Goal: Task Accomplishment & Management: Complete application form

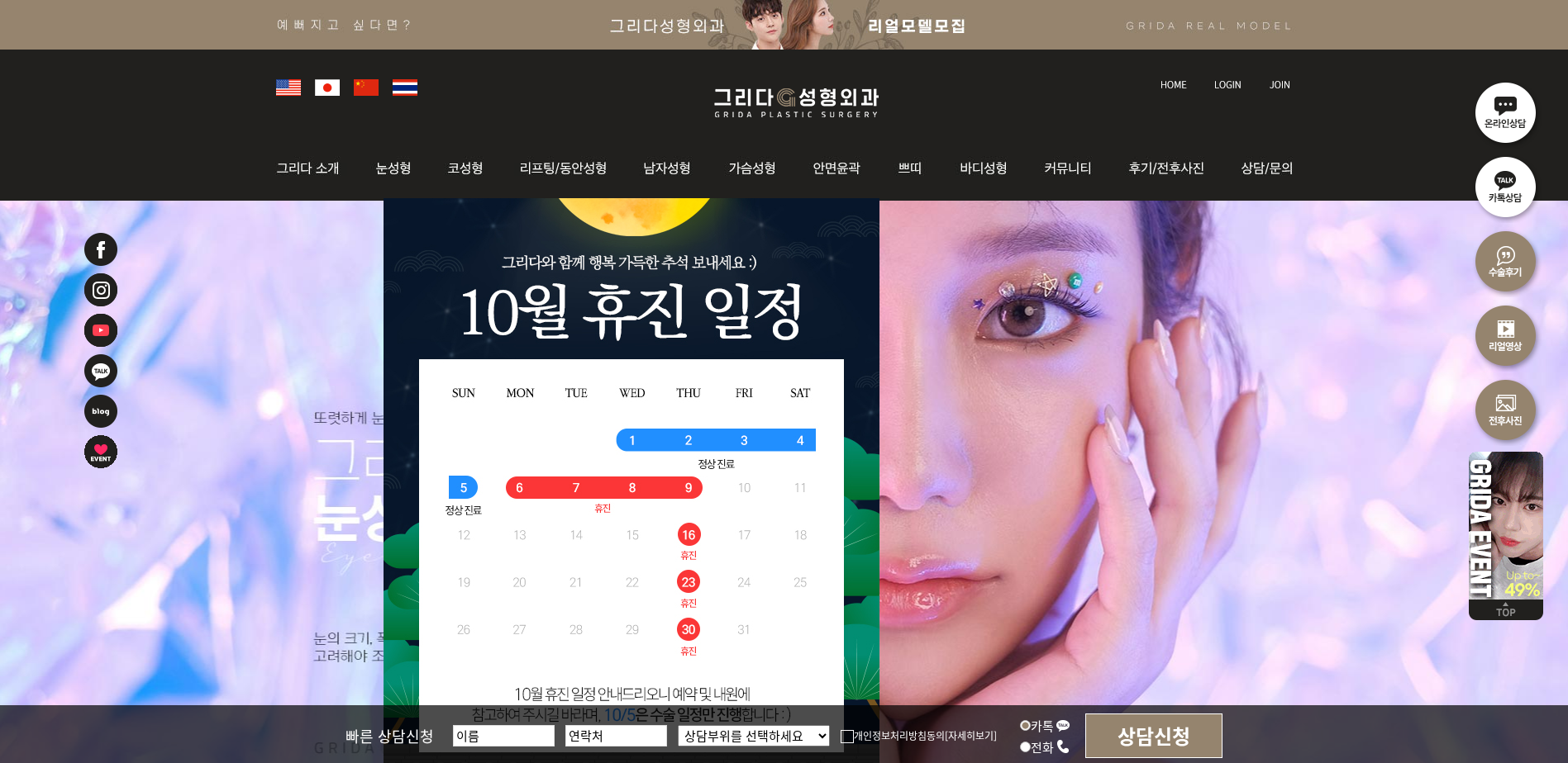
click at [1226, 85] on img at bounding box center [1227, 85] width 27 height 9
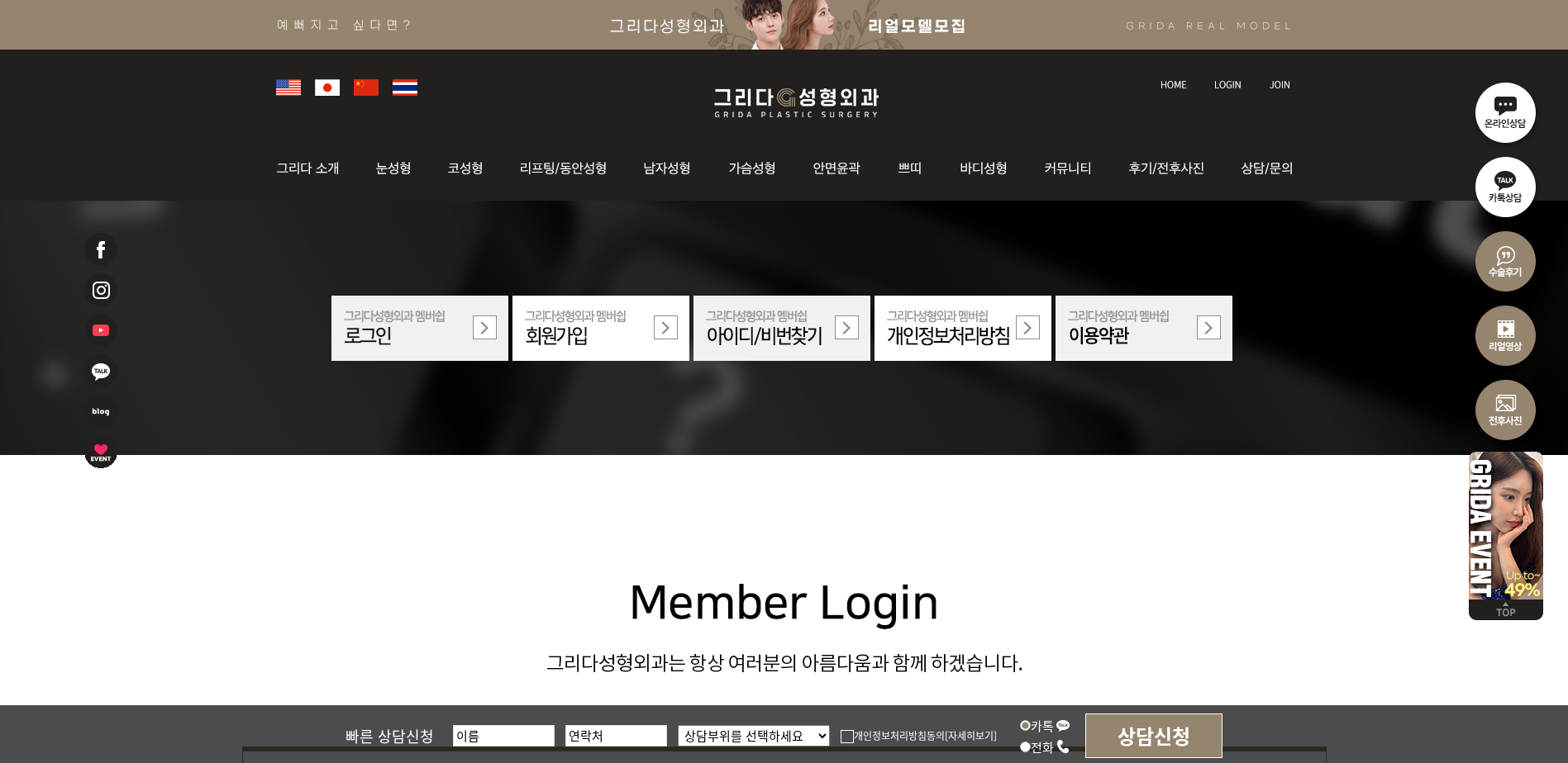
click at [404, 332] on img at bounding box center [420, 328] width 177 height 66
click at [489, 332] on img at bounding box center [420, 328] width 177 height 66
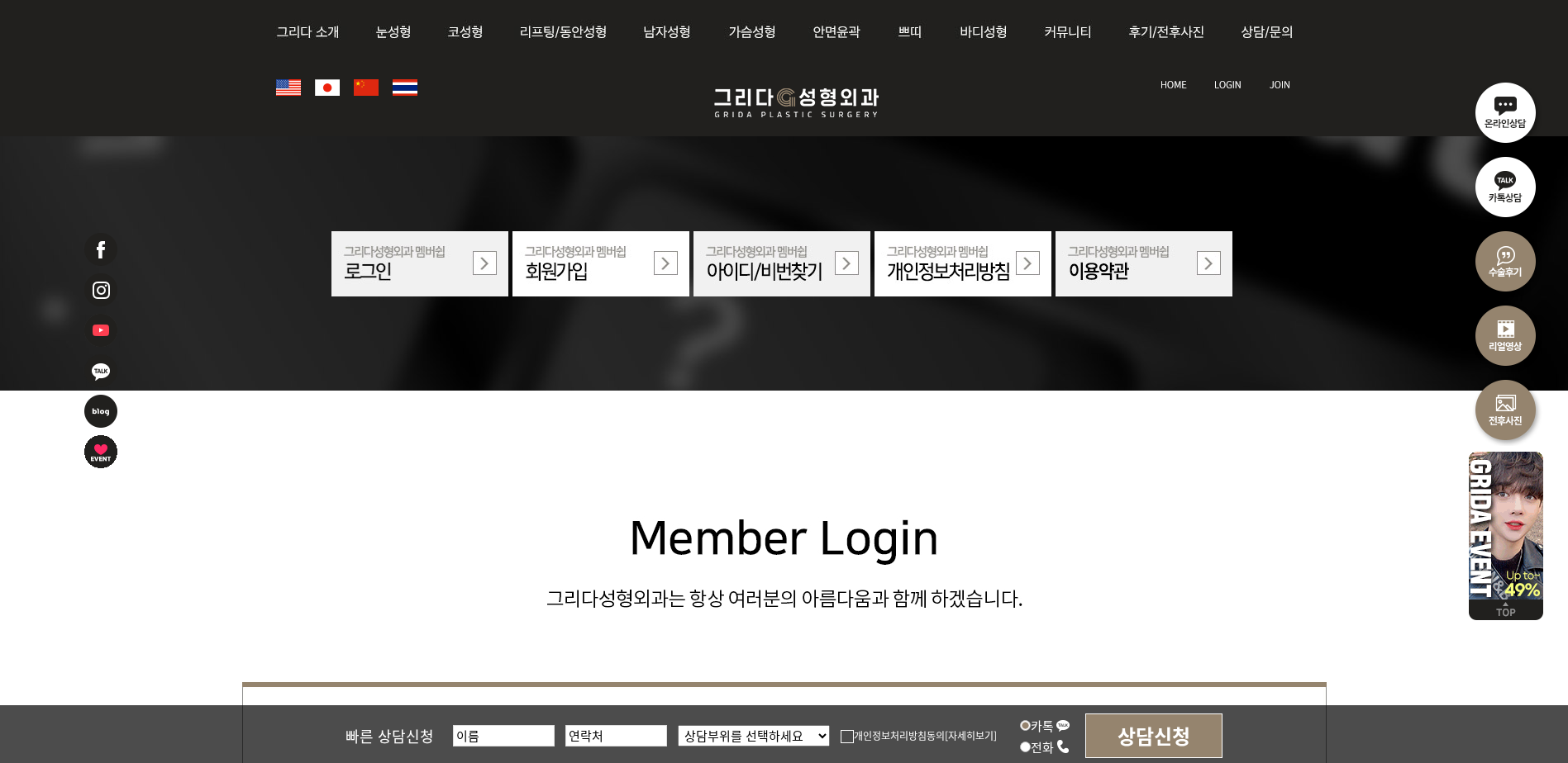
scroll to position [496, 0]
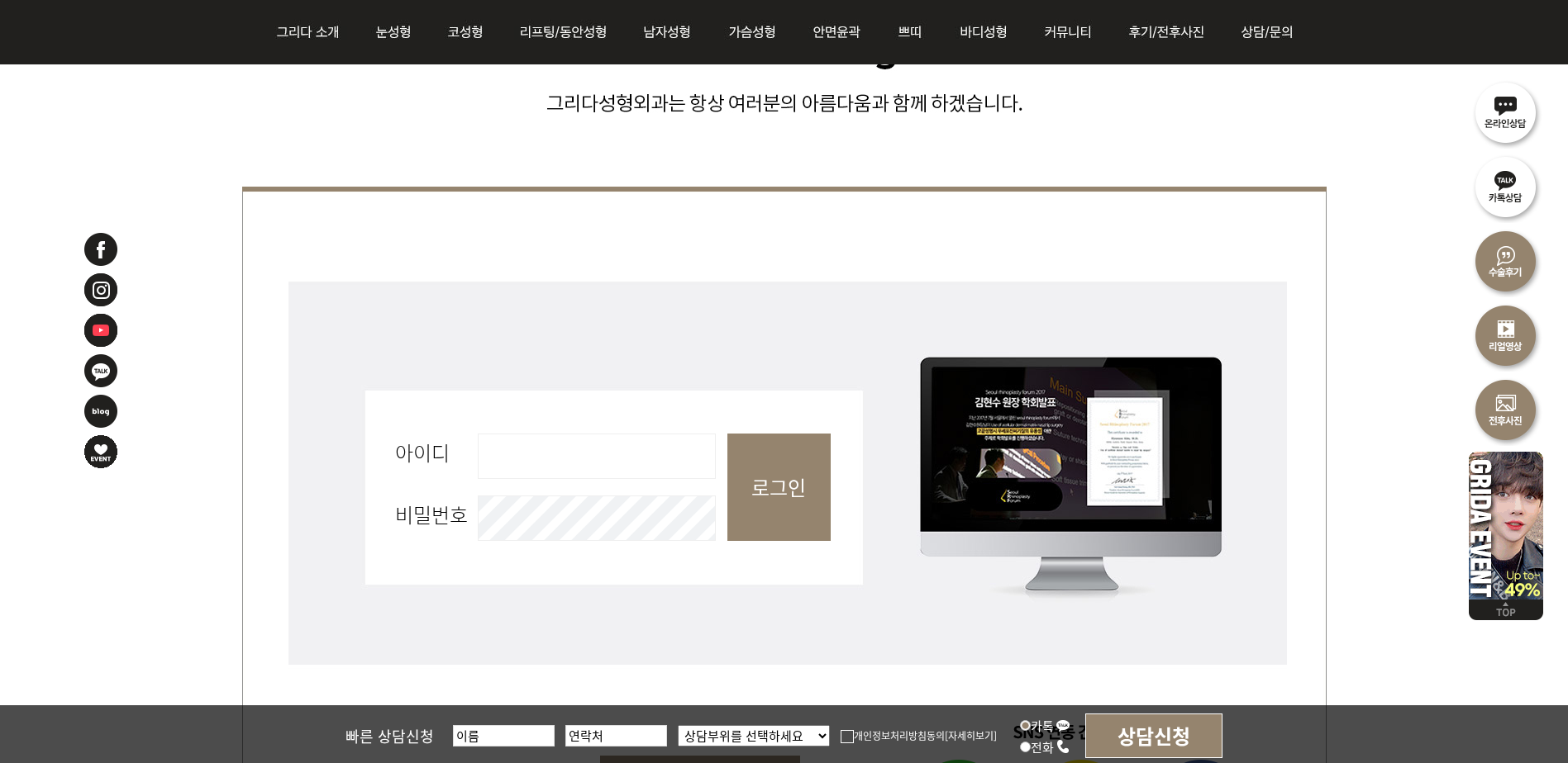
click at [638, 452] on input "아이디 필수" at bounding box center [597, 457] width 238 height 46
type input "ㅂ"
type input "qhrud635"
click at [728, 434] on input "로그인" at bounding box center [779, 487] width 103 height 108
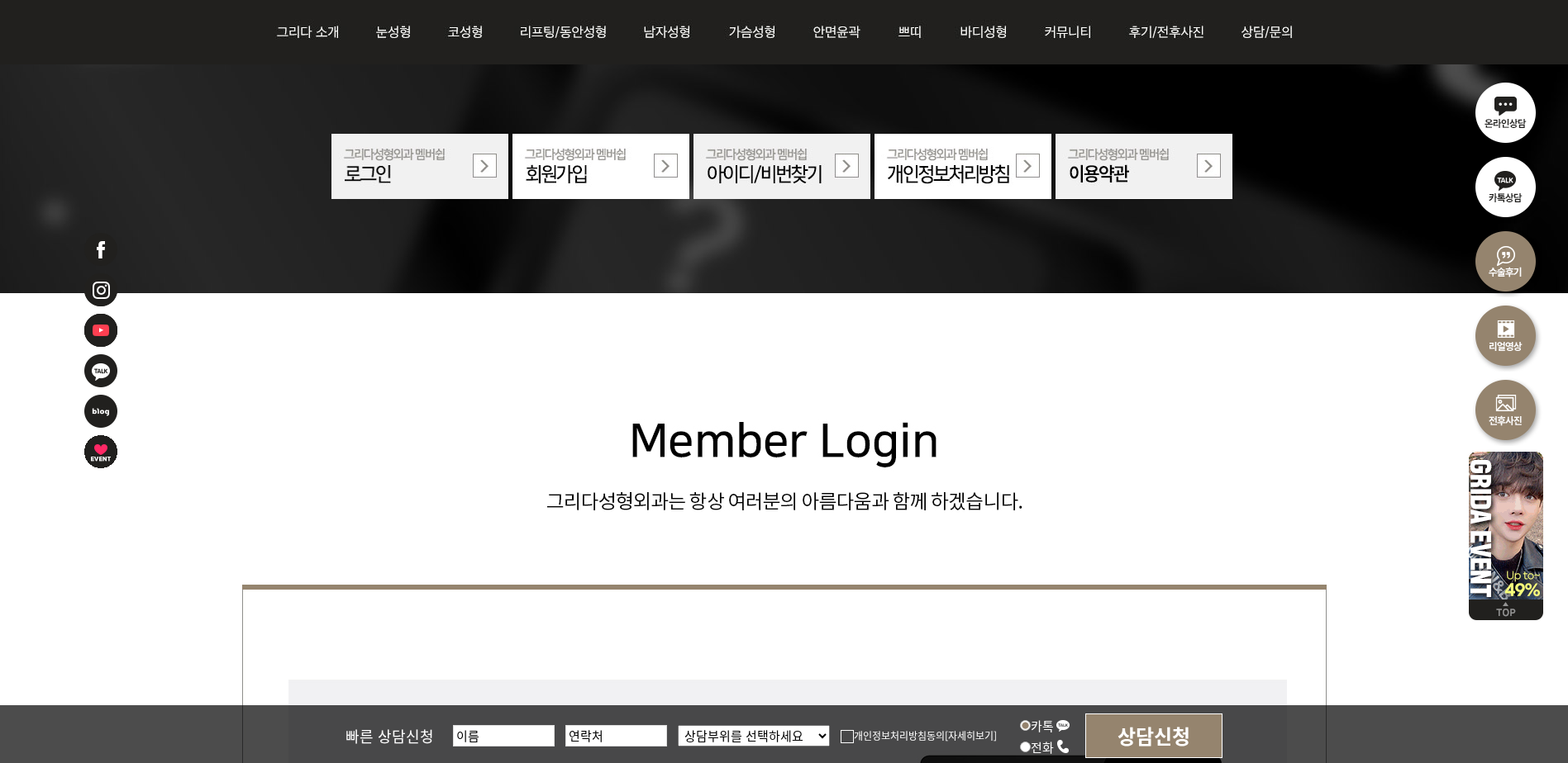
scroll to position [82, 0]
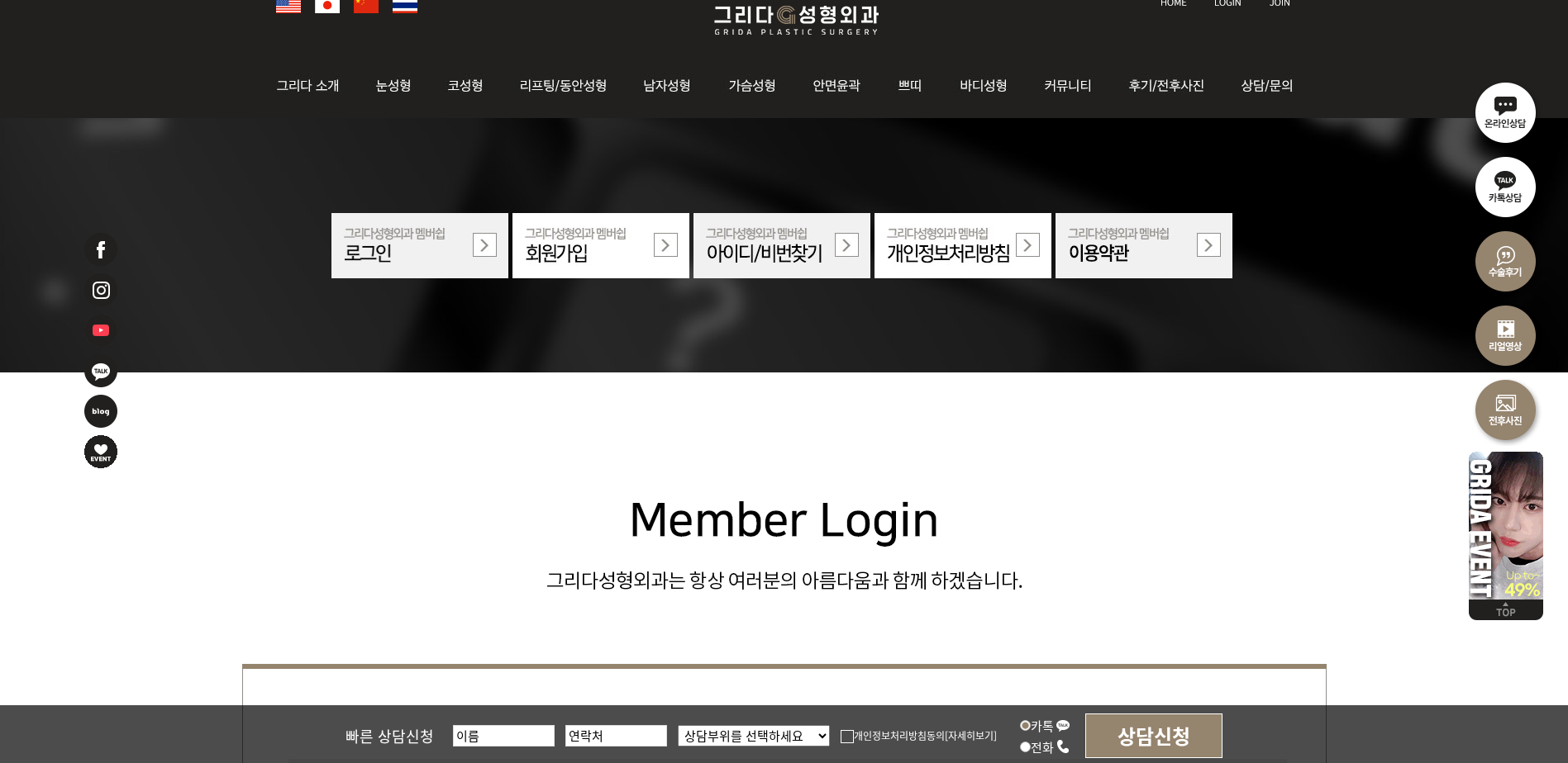
click at [594, 244] on img at bounding box center [601, 246] width 177 height 66
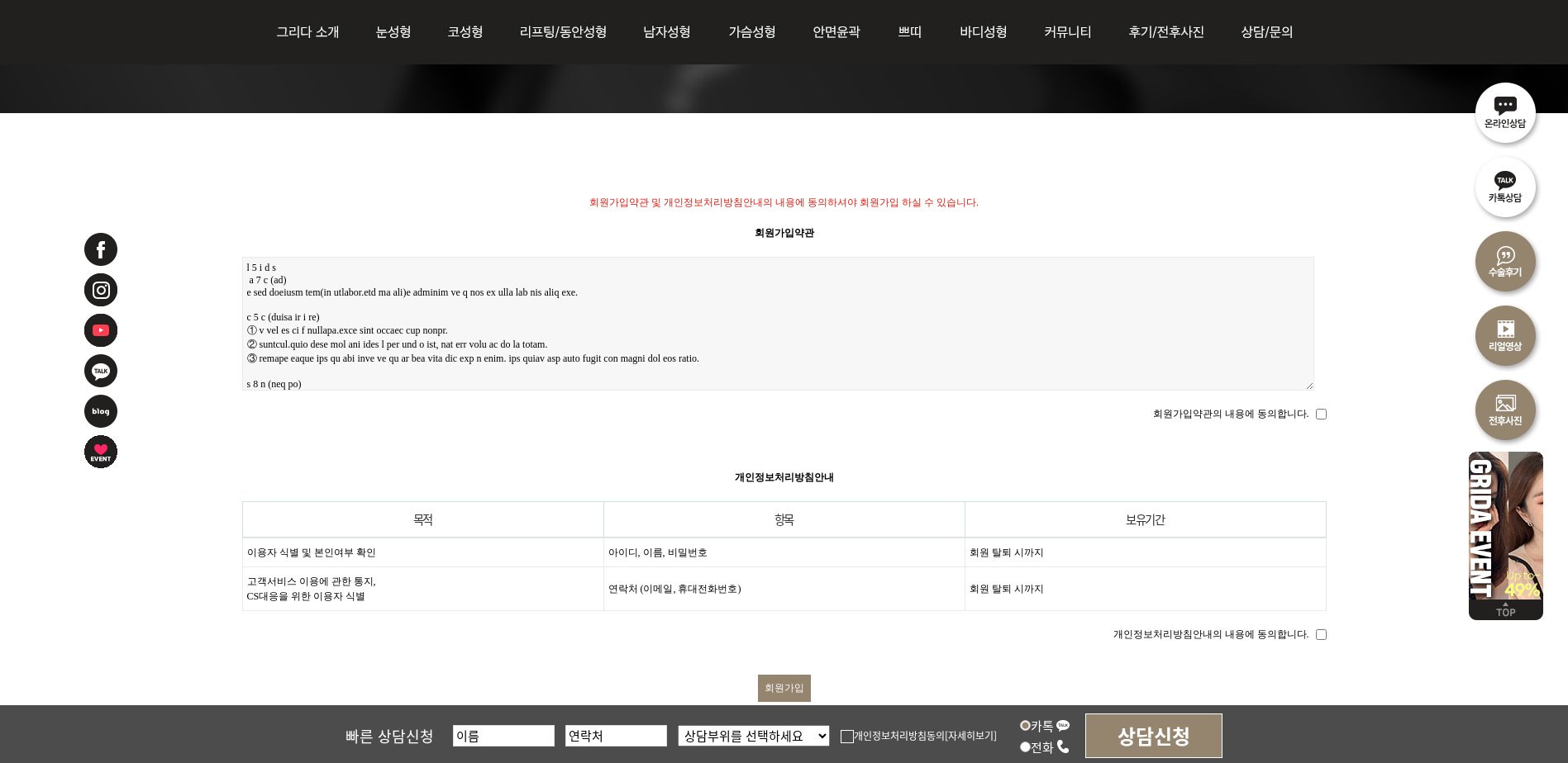
scroll to position [331, 0]
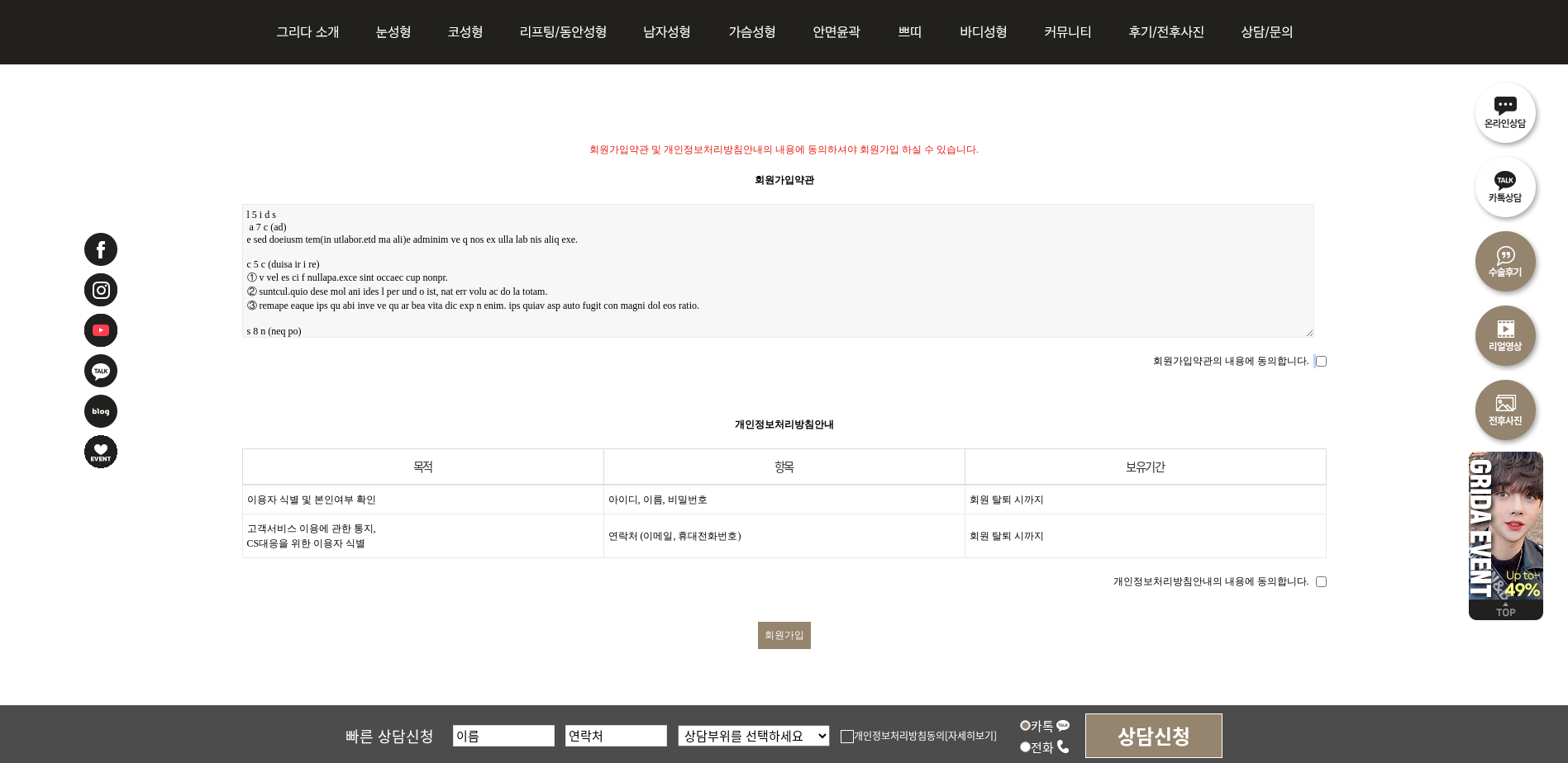
click at [1316, 360] on fieldset "회원가입약관의 내용에 동의합니다." at bounding box center [784, 357] width 1085 height 22
click at [1316, 360] on input "회원가입약관의 내용에 동의합니다." at bounding box center [1321, 361] width 11 height 10
checkbox input "true"
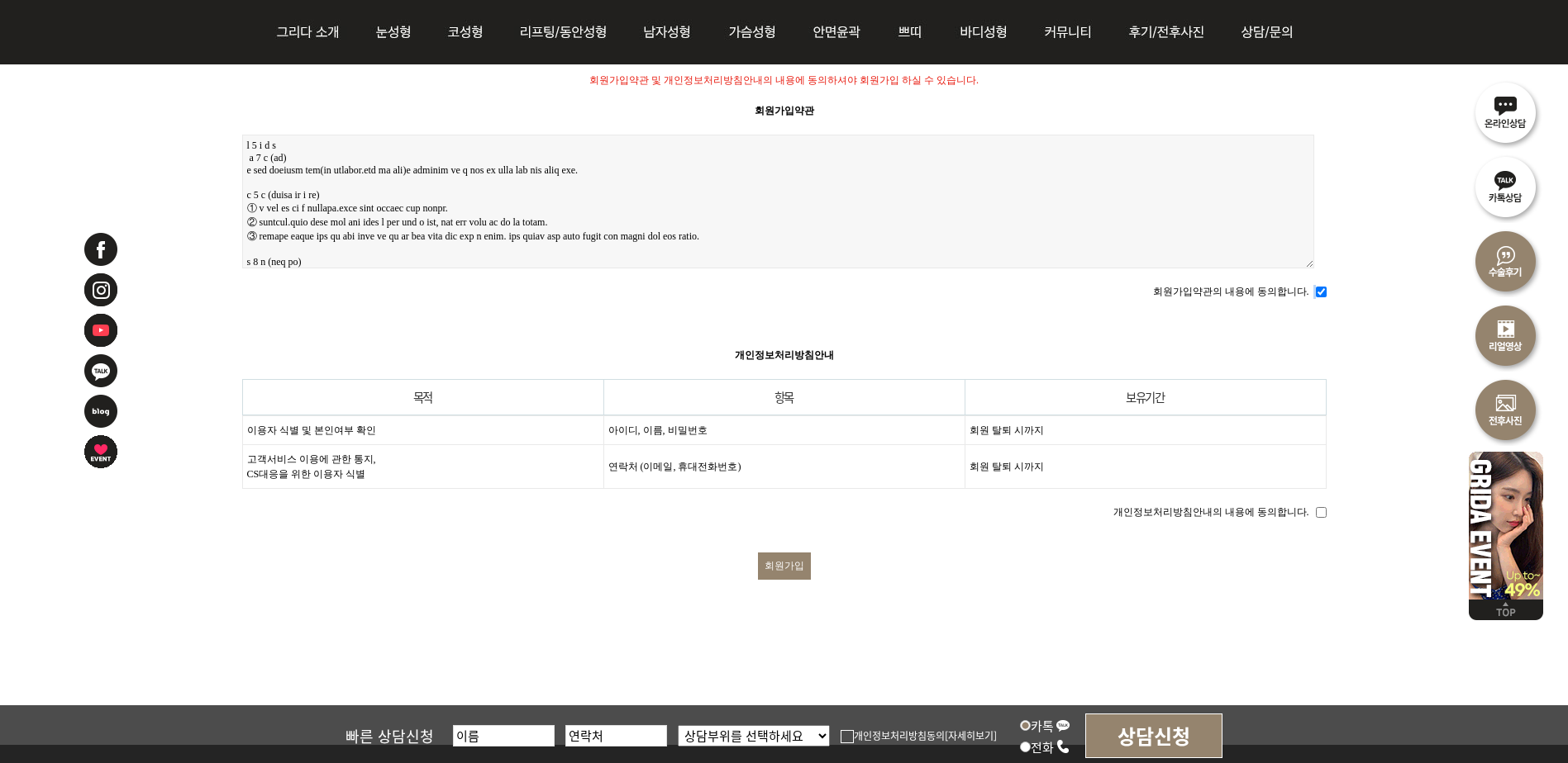
scroll to position [496, 0]
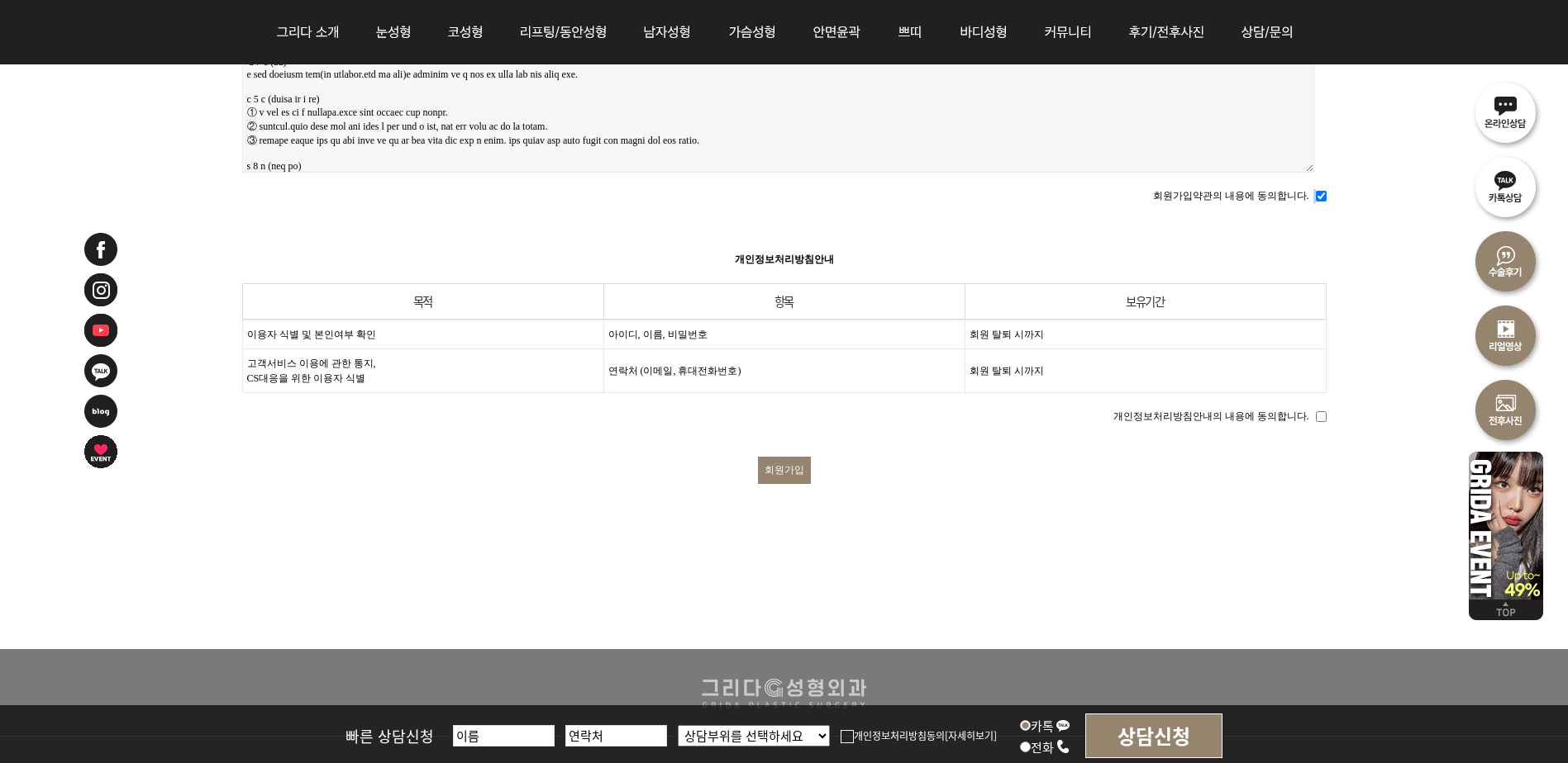
click at [777, 457] on input "회원가입" at bounding box center [784, 470] width 53 height 27
click at [1319, 411] on input "개인정보처리방침안내의 내용에 동의합니다." at bounding box center [1321, 416] width 11 height 10
checkbox input "true"
click at [799, 457] on input "회원가입" at bounding box center [784, 470] width 53 height 27
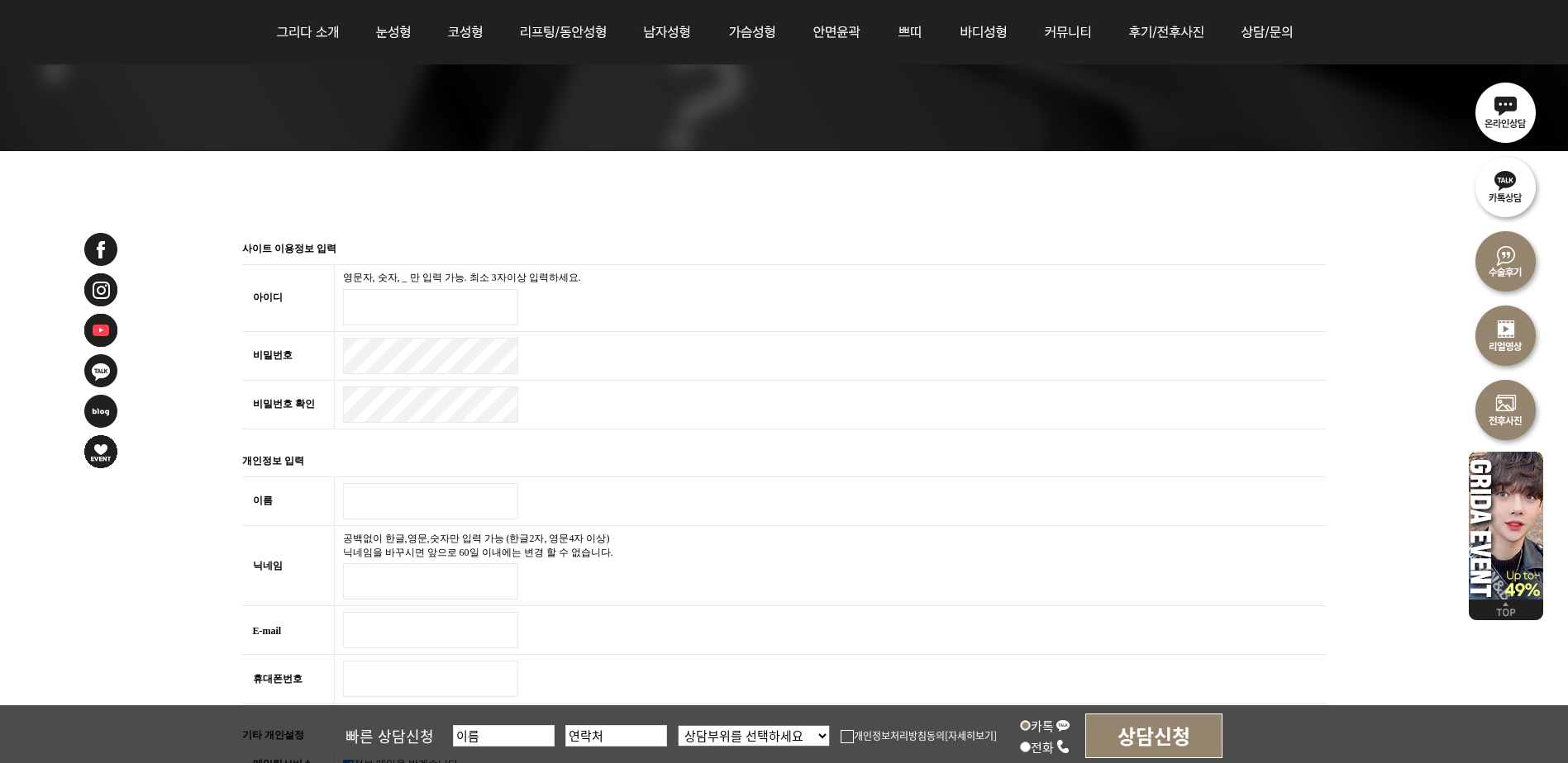
scroll to position [248, 0]
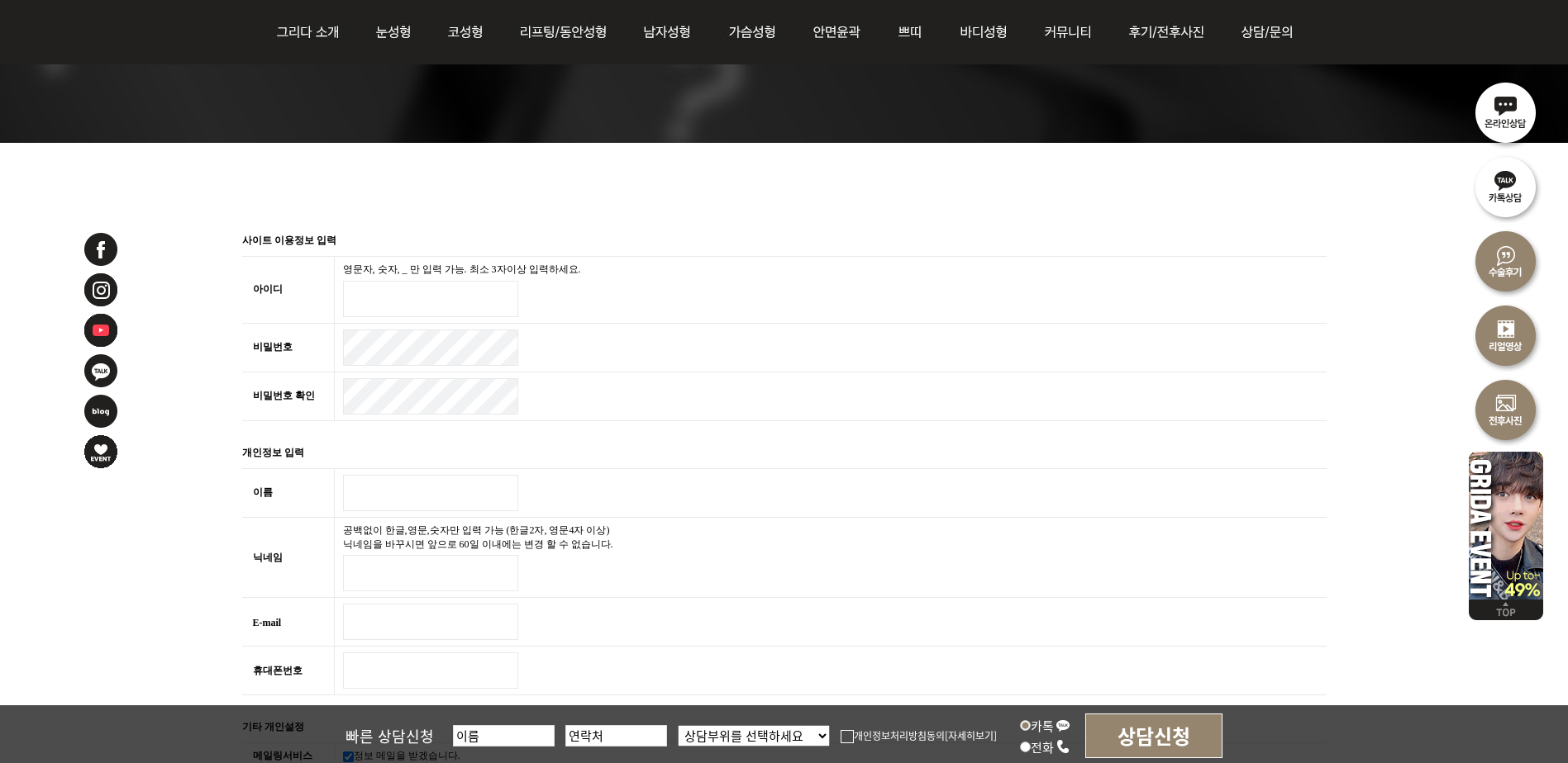
click at [402, 291] on input "아이디 필수" at bounding box center [431, 299] width 175 height 37
type input "qhrud635"
type input "r"
type input "김보경"
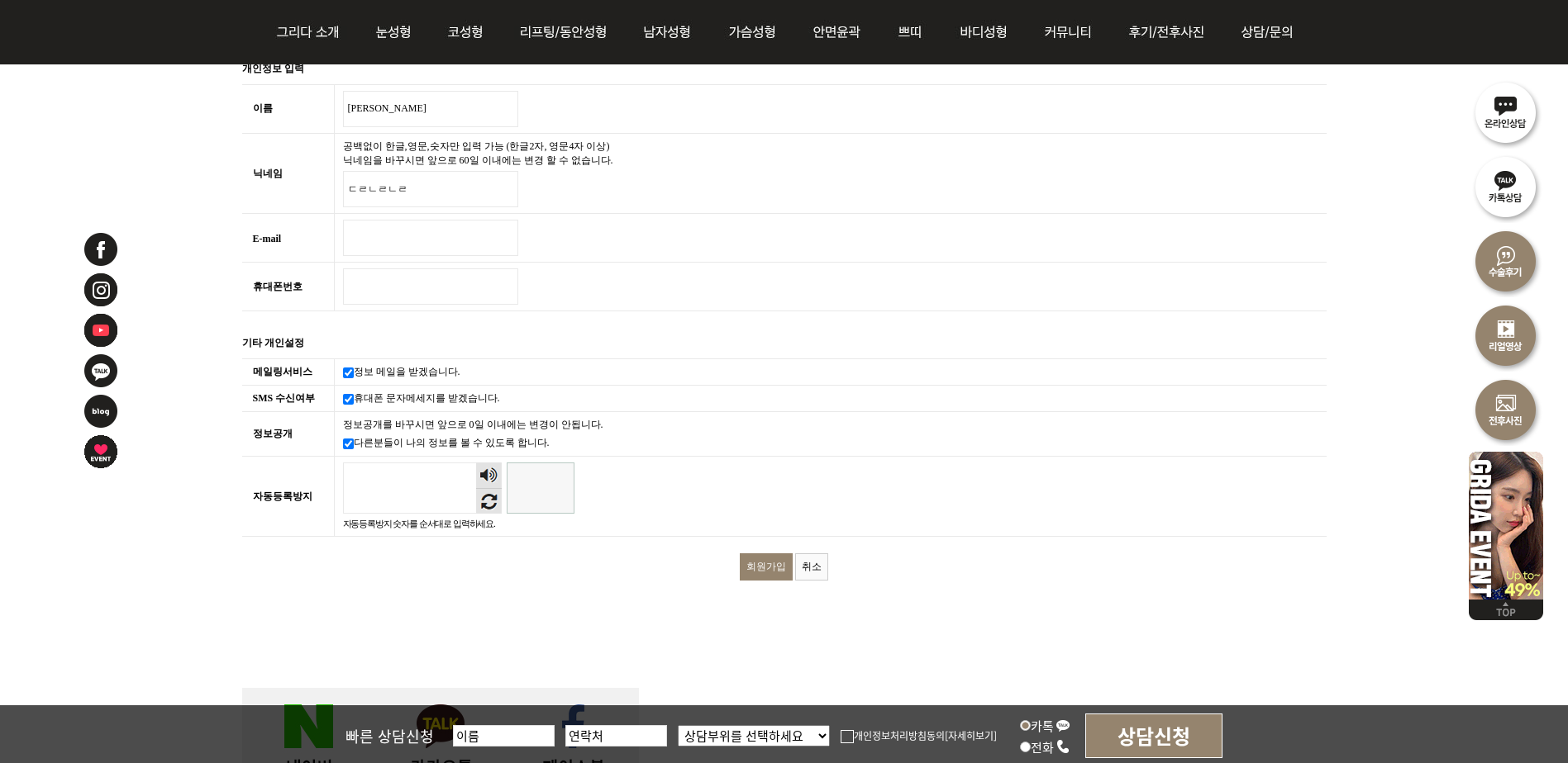
scroll to position [661, 0]
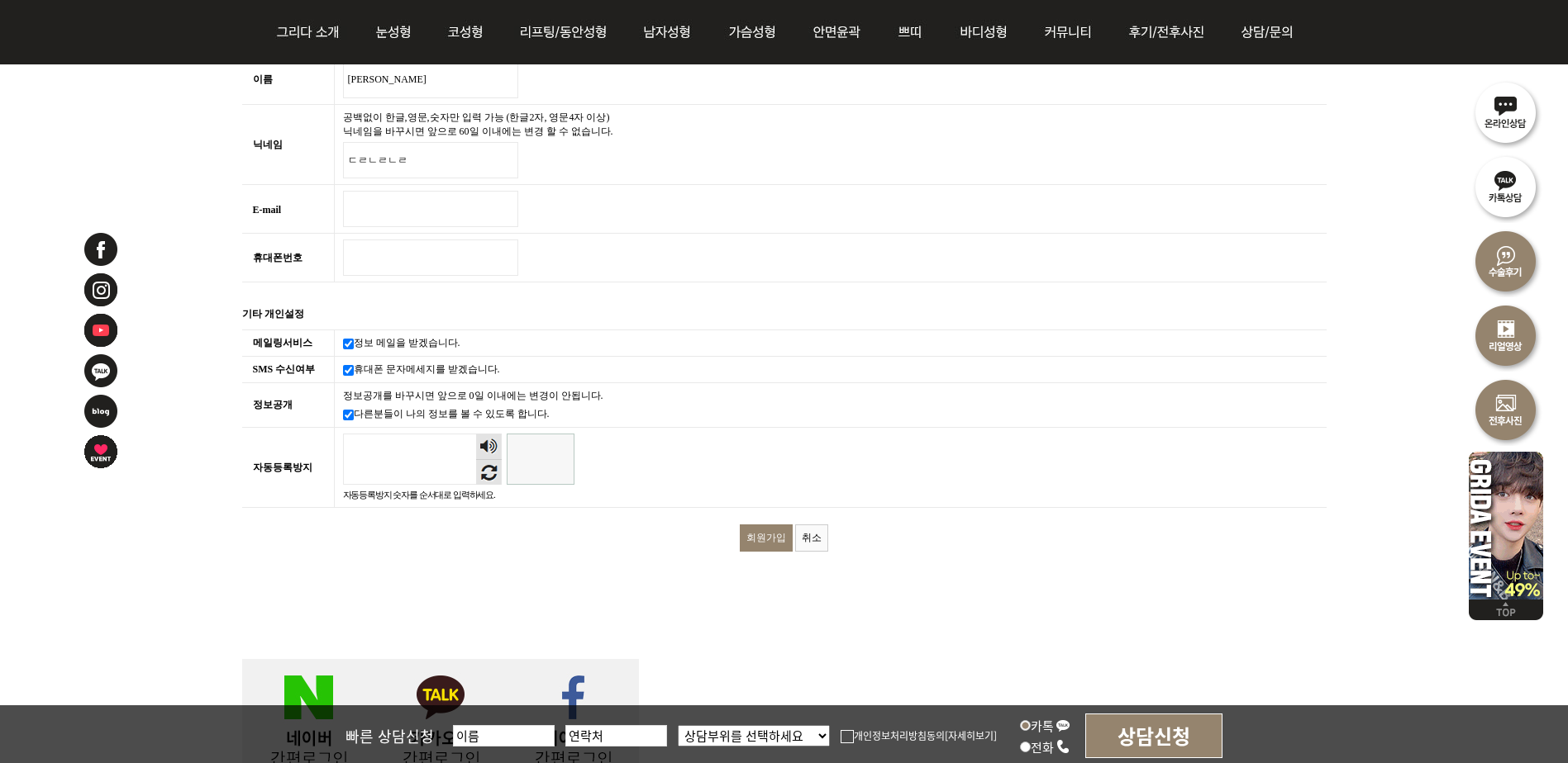
type input "ㄷㄹㄴㄹㄴㄹ"
click at [510, 453] on input "자동등록방지" at bounding box center [540, 459] width 67 height 52
click at [486, 479] on button "새로고침" at bounding box center [489, 472] width 25 height 25
click at [528, 456] on input "자동등록방지" at bounding box center [540, 459] width 67 height 52
type input "397523"
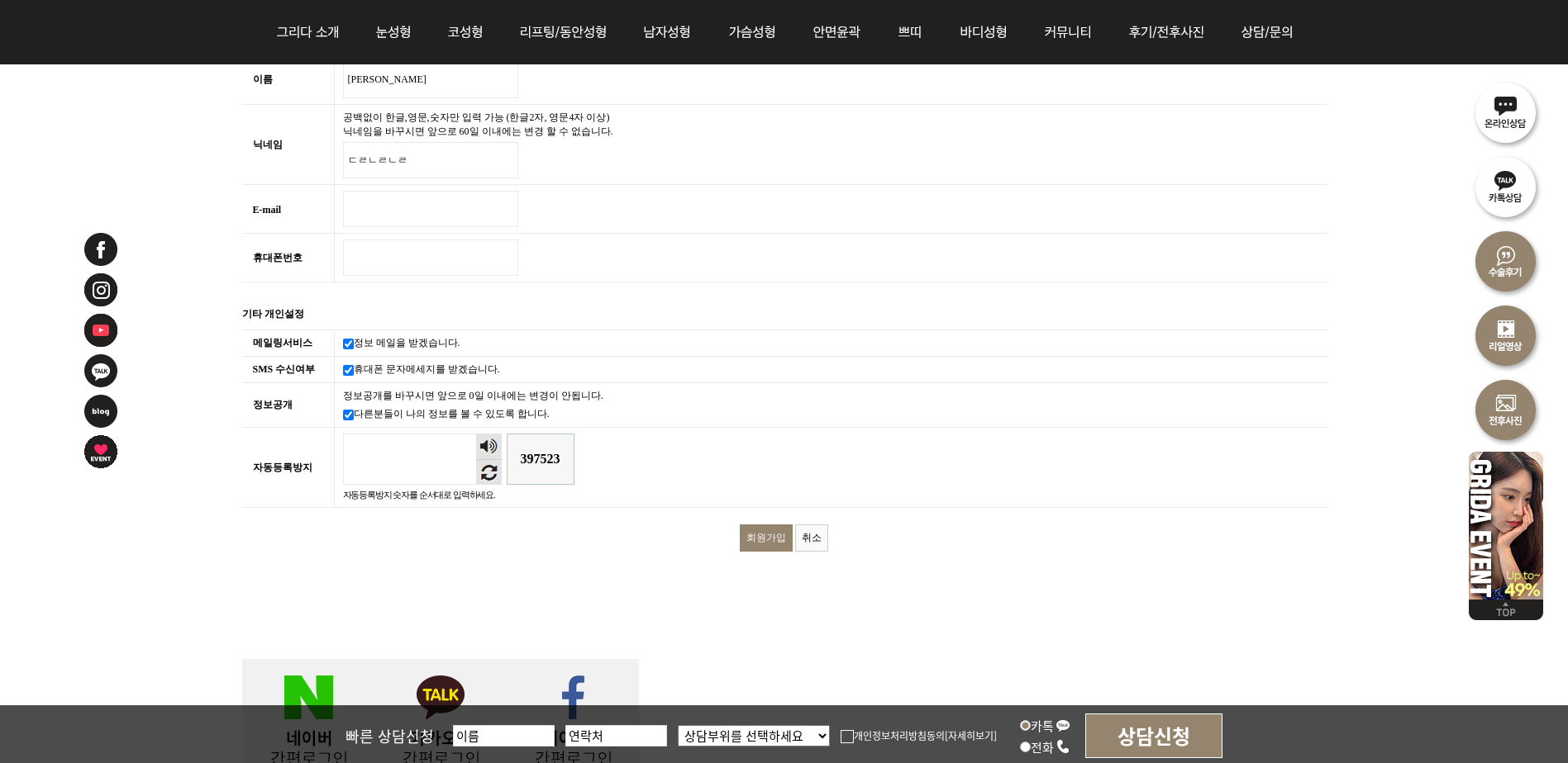
click at [770, 536] on input "회원가입" at bounding box center [766, 538] width 53 height 27
type input "ㅂ"
type input "af@naver.com"
click at [771, 525] on input "회원가입" at bounding box center [766, 538] width 53 height 27
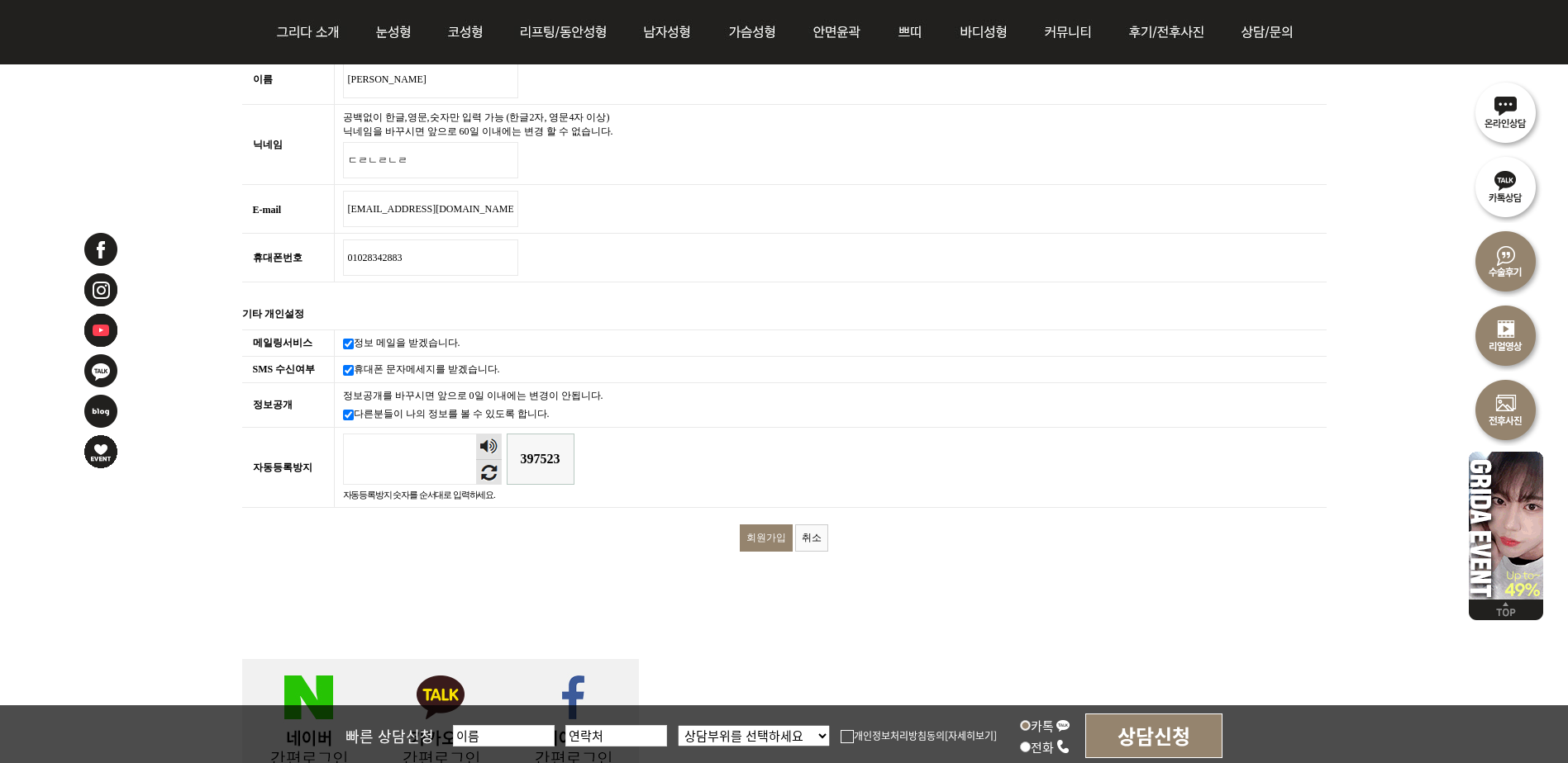
type input "01028342883"
click at [763, 545] on input "회원가입" at bounding box center [766, 538] width 53 height 27
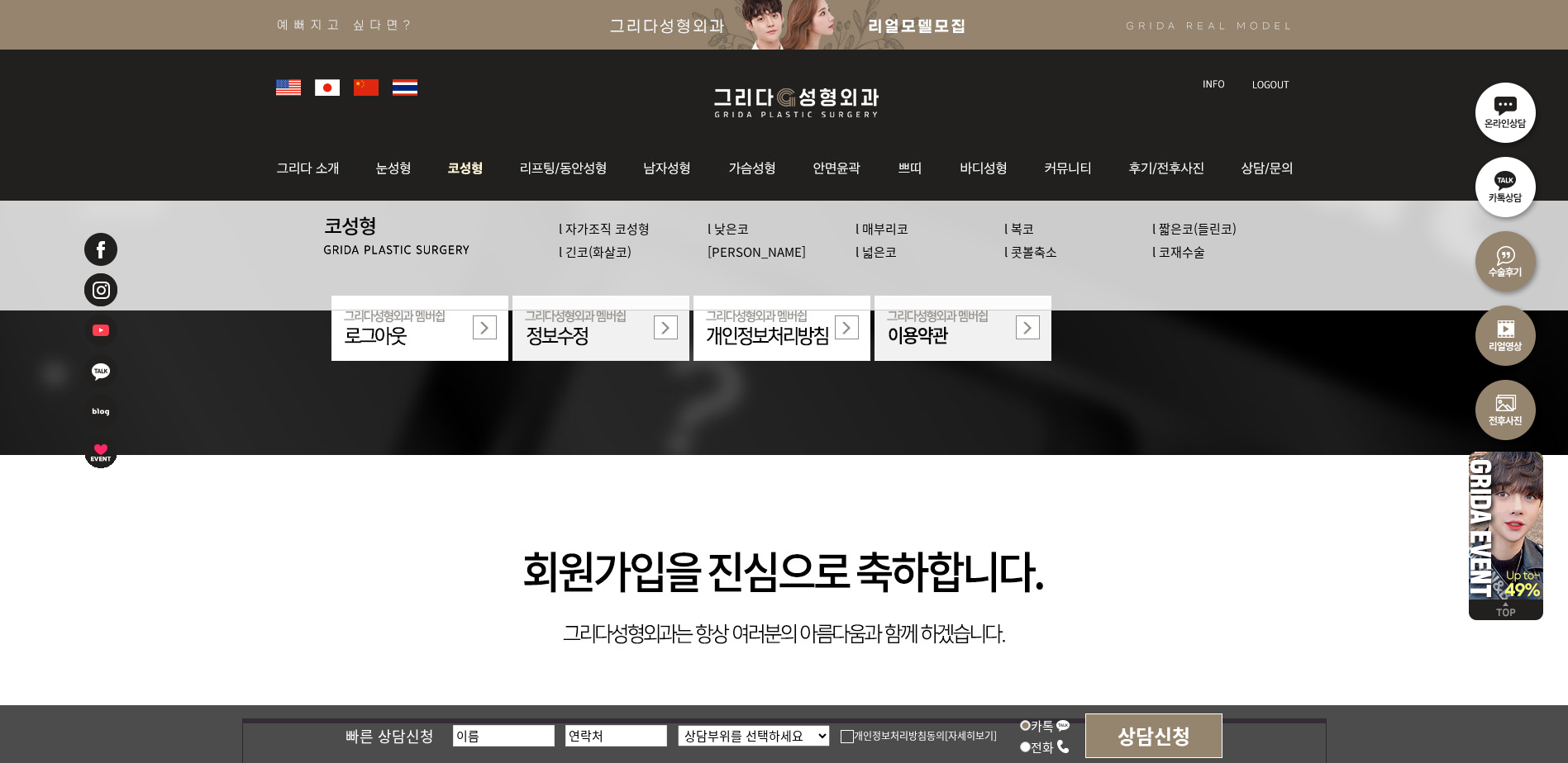
click at [587, 236] on link "l 자가조직 코성형" at bounding box center [604, 228] width 91 height 18
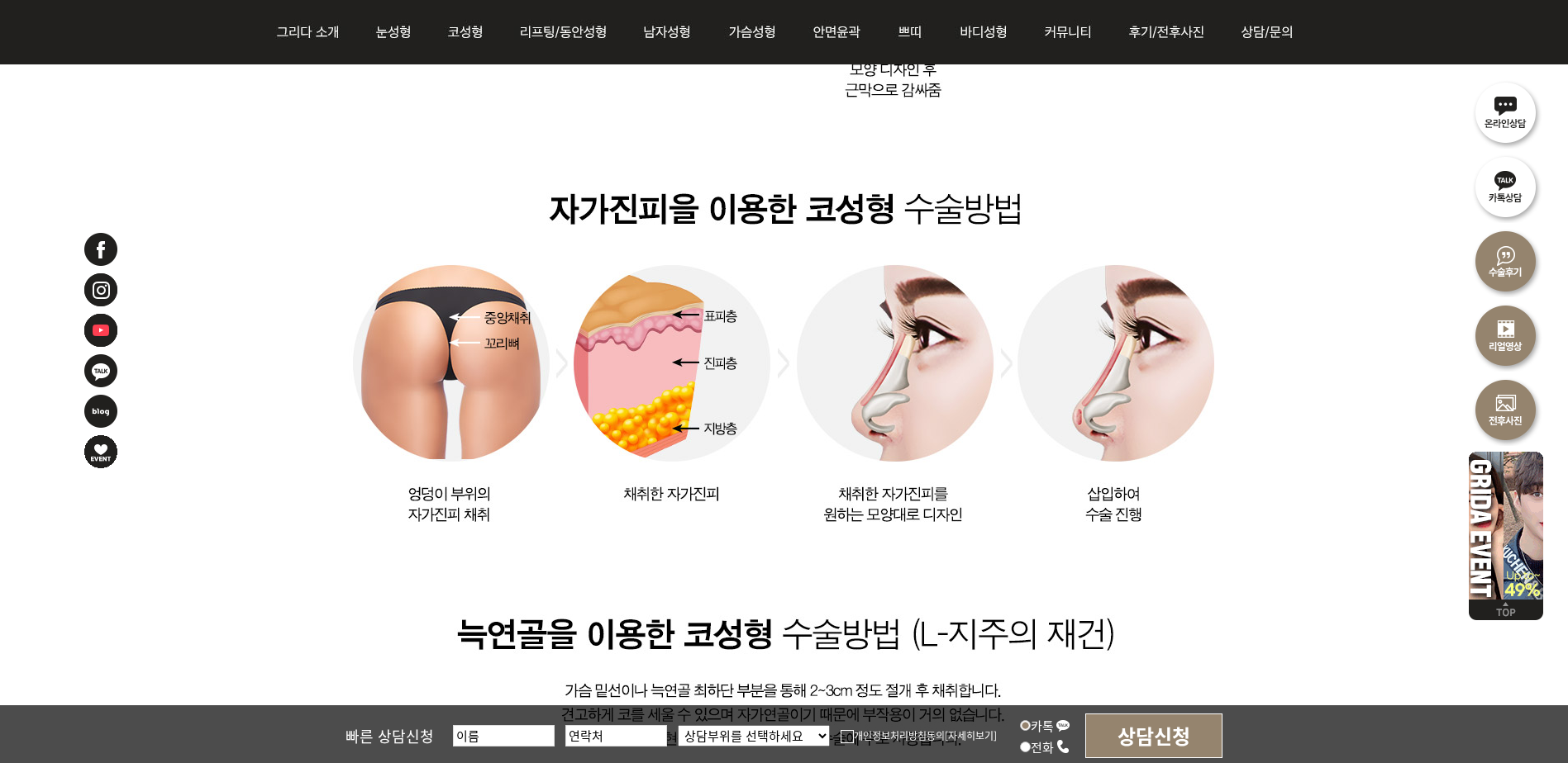
scroll to position [1160, 0]
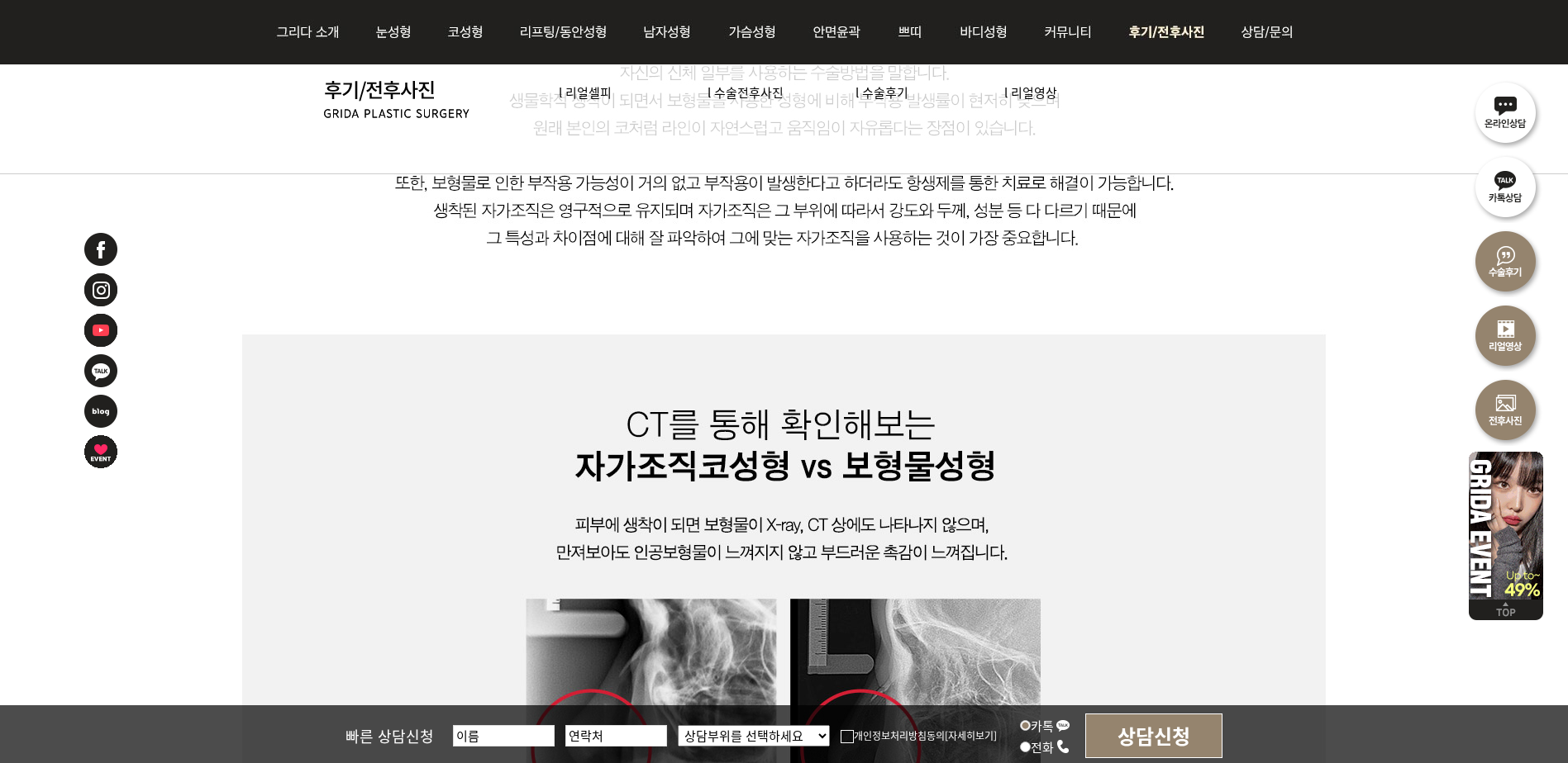
click at [882, 96] on link "l 수술후기" at bounding box center [882, 92] width 53 height 18
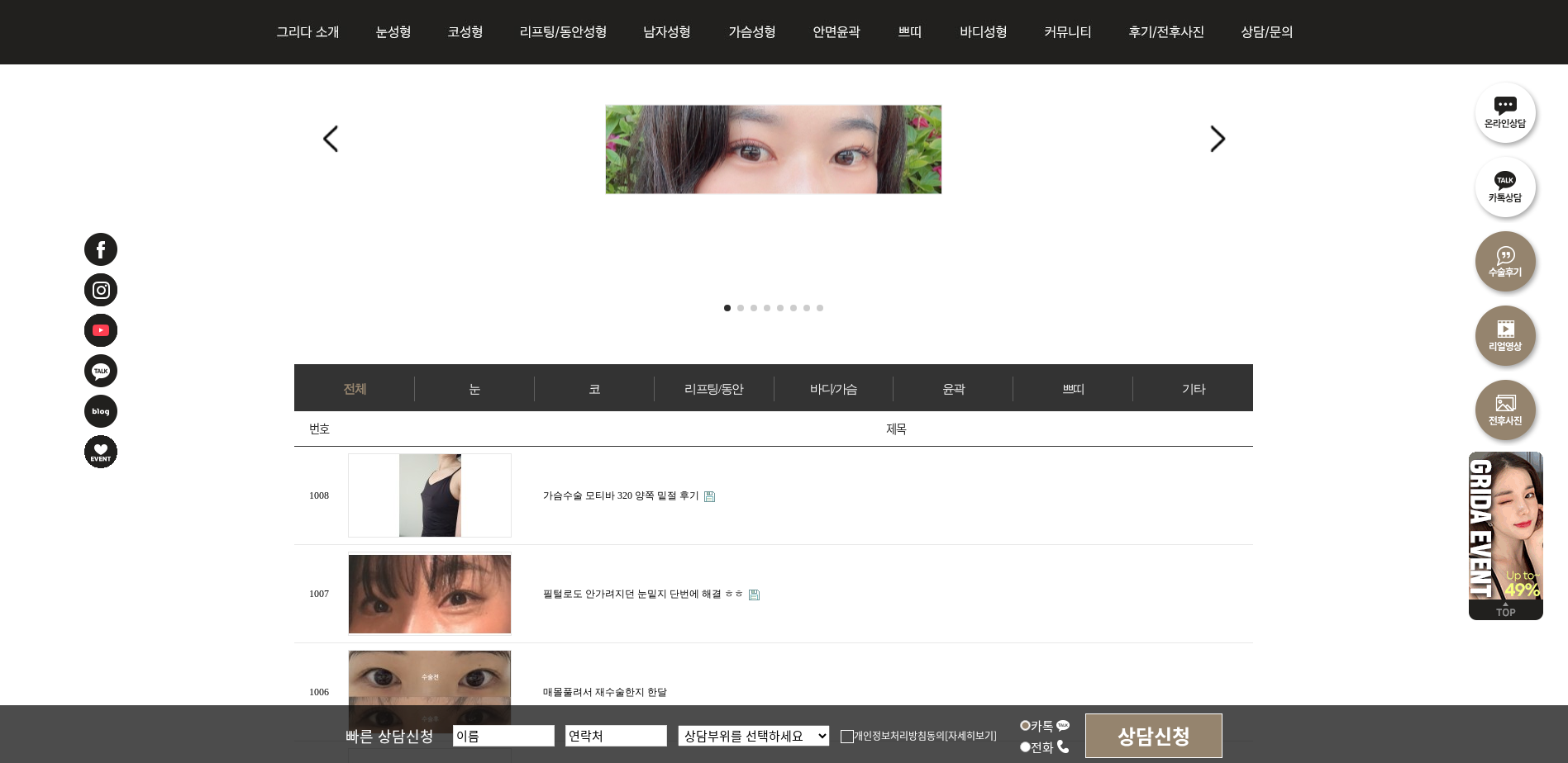
scroll to position [744, 0]
